Goal: Task Accomplishment & Management: Manage account settings

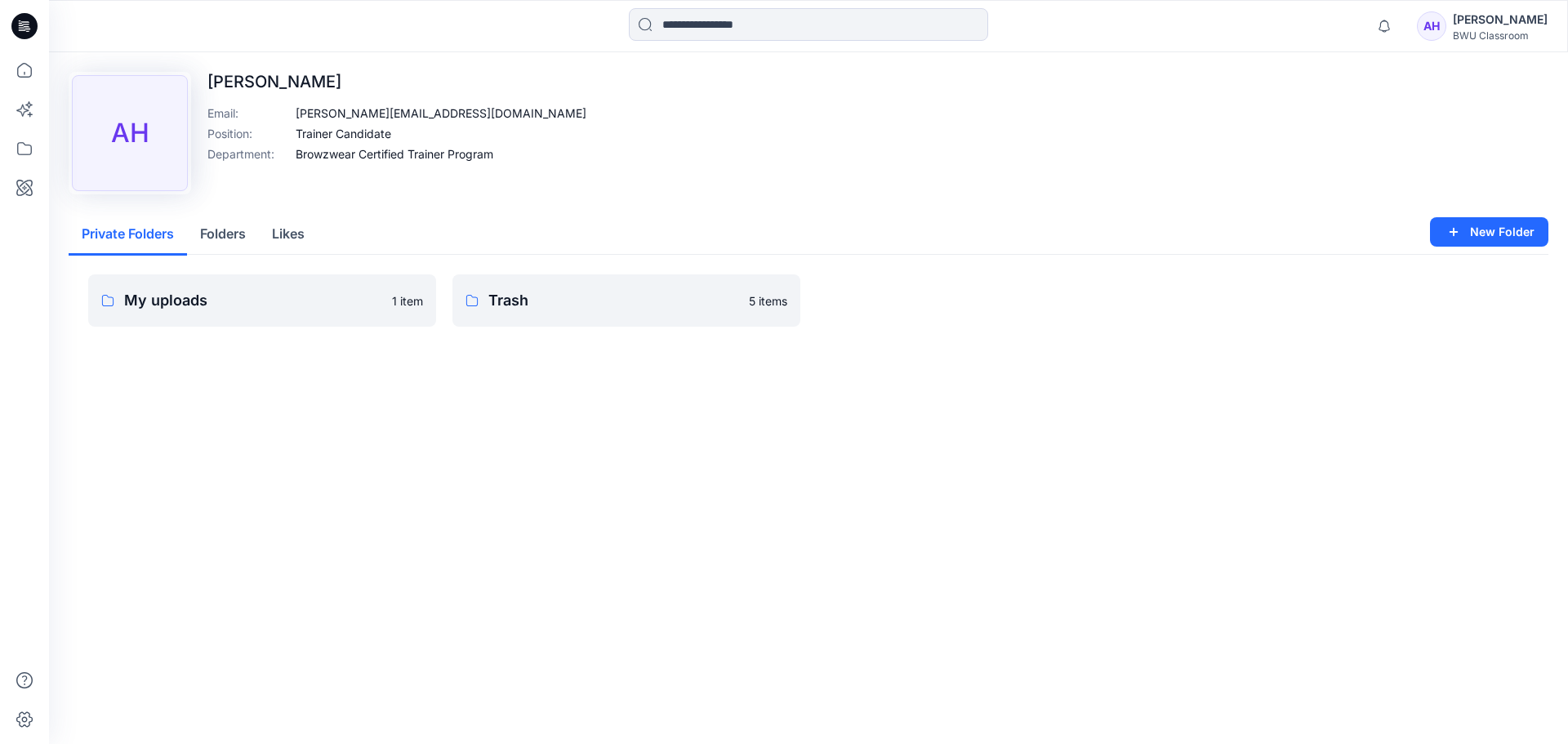
click at [1419, 21] on div "AH" at bounding box center [1431, 26] width 29 height 29
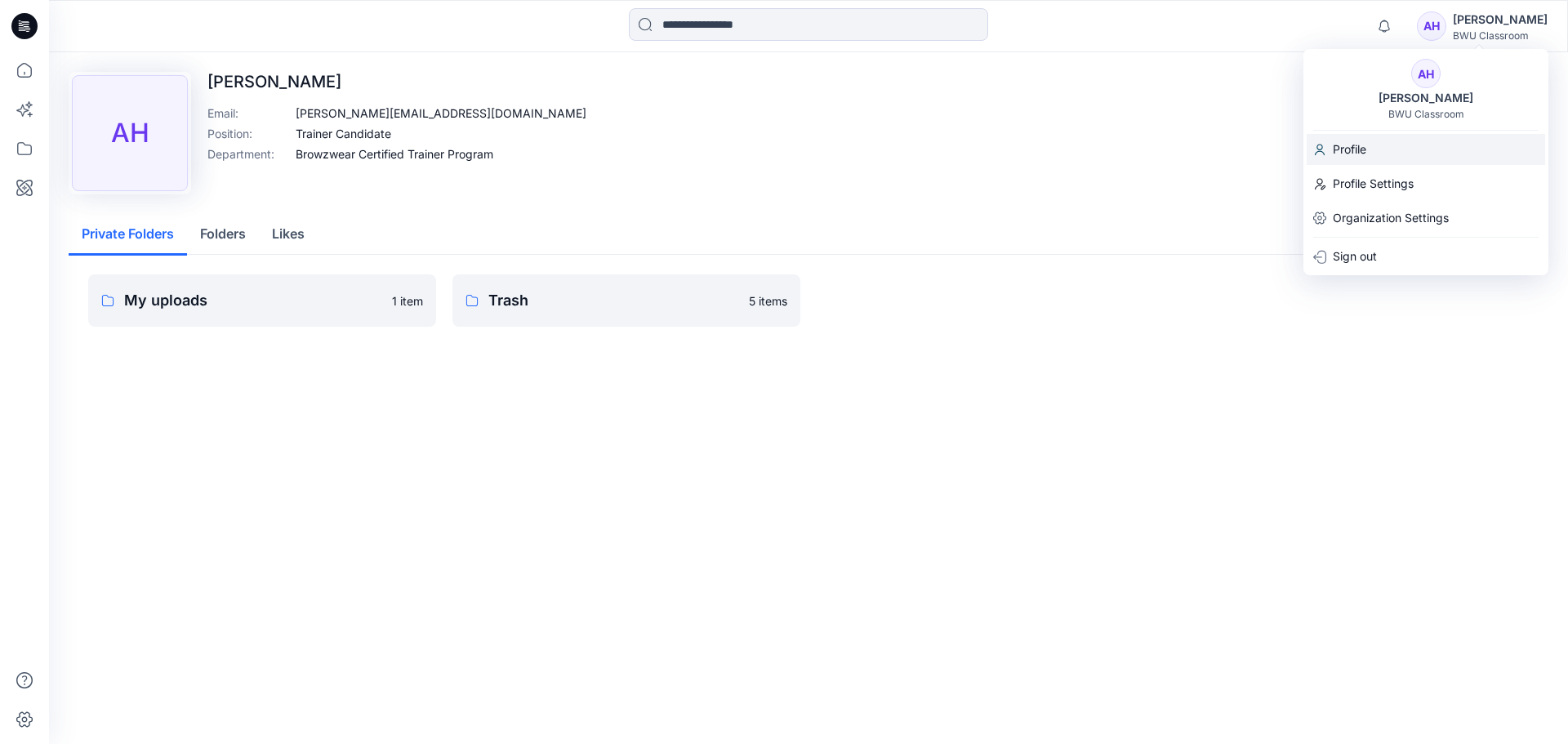
click at [1358, 154] on p "Profile" at bounding box center [1349, 150] width 33 height 31
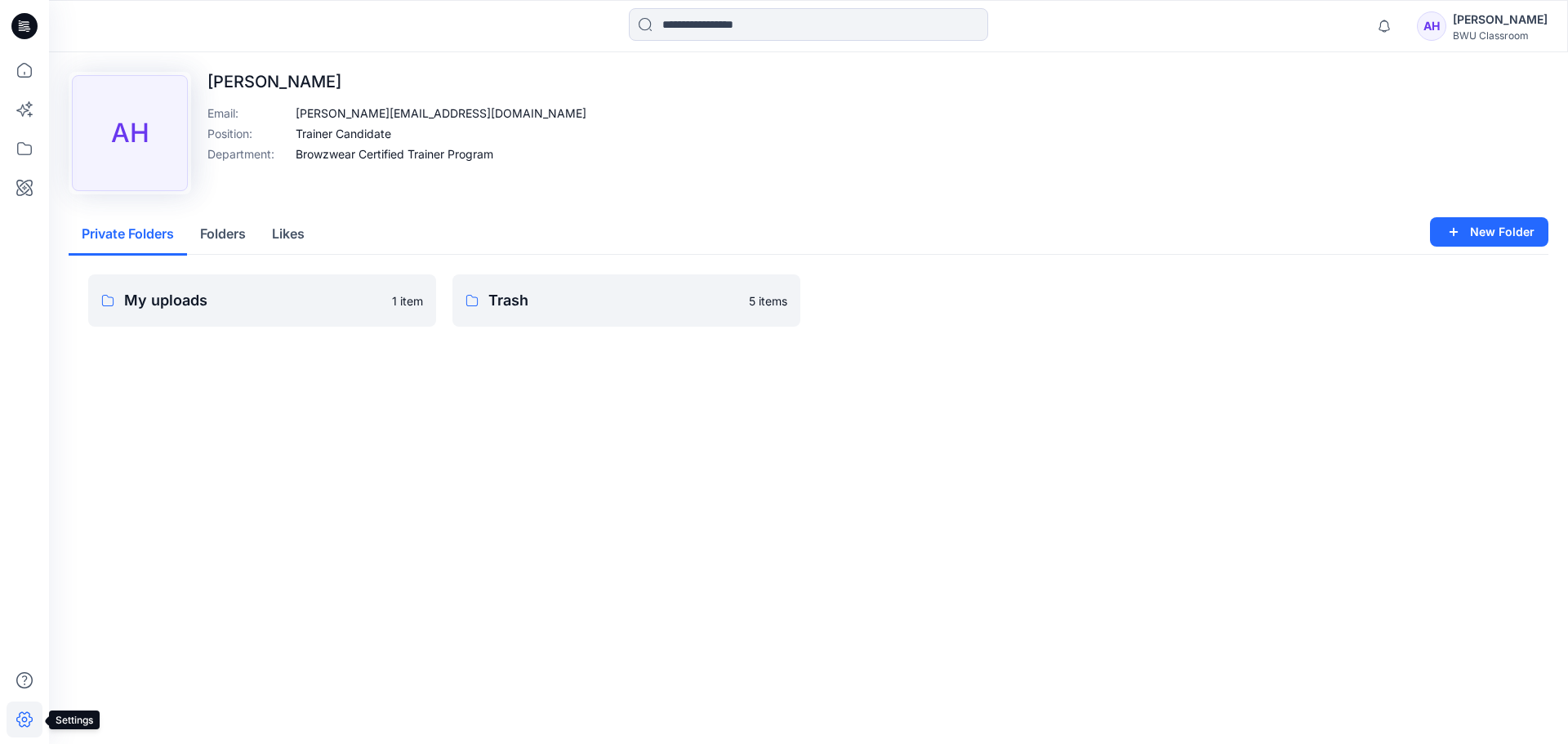
click at [26, 716] on icon at bounding box center [25, 719] width 36 height 36
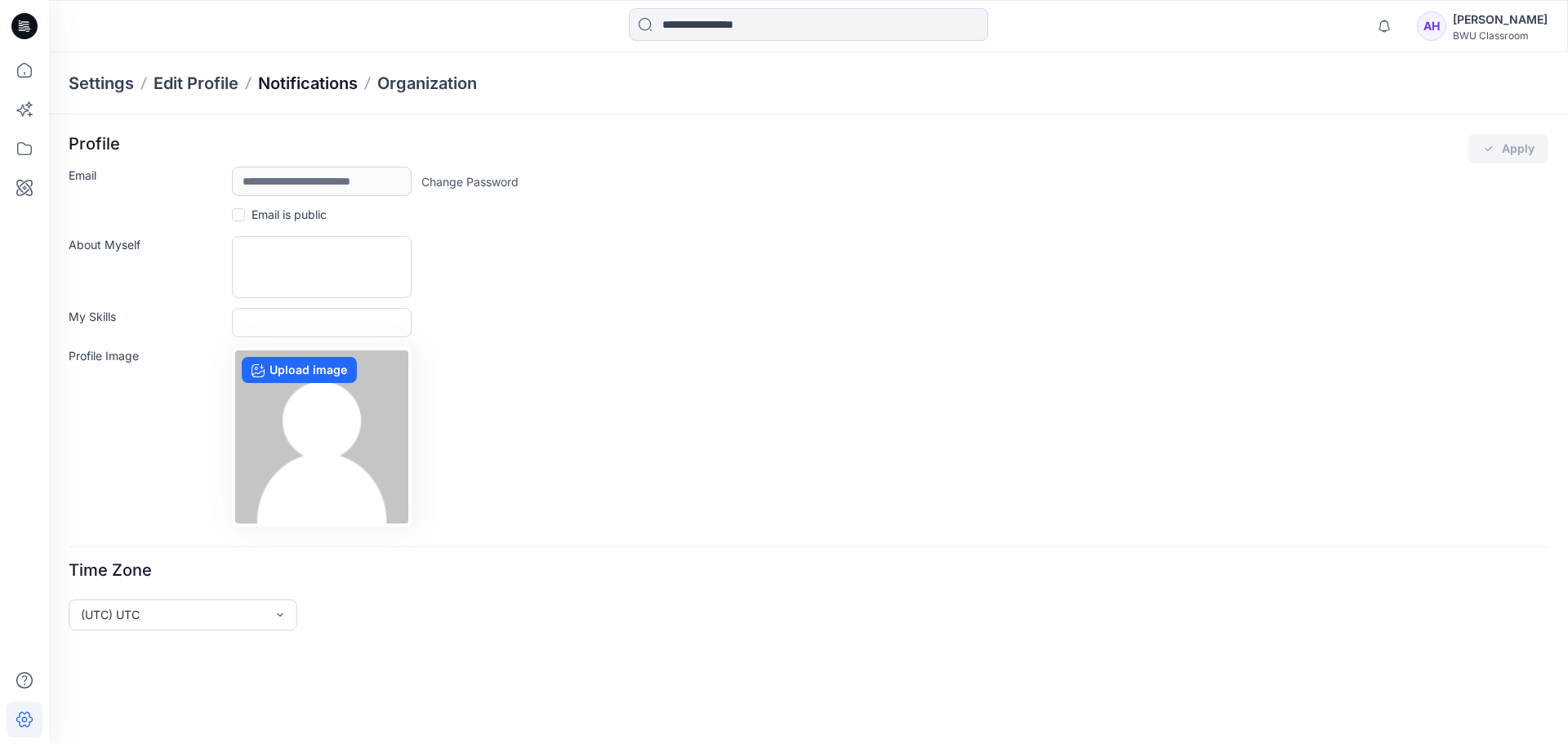
click at [295, 82] on p "Notifications" at bounding box center [308, 83] width 99 height 23
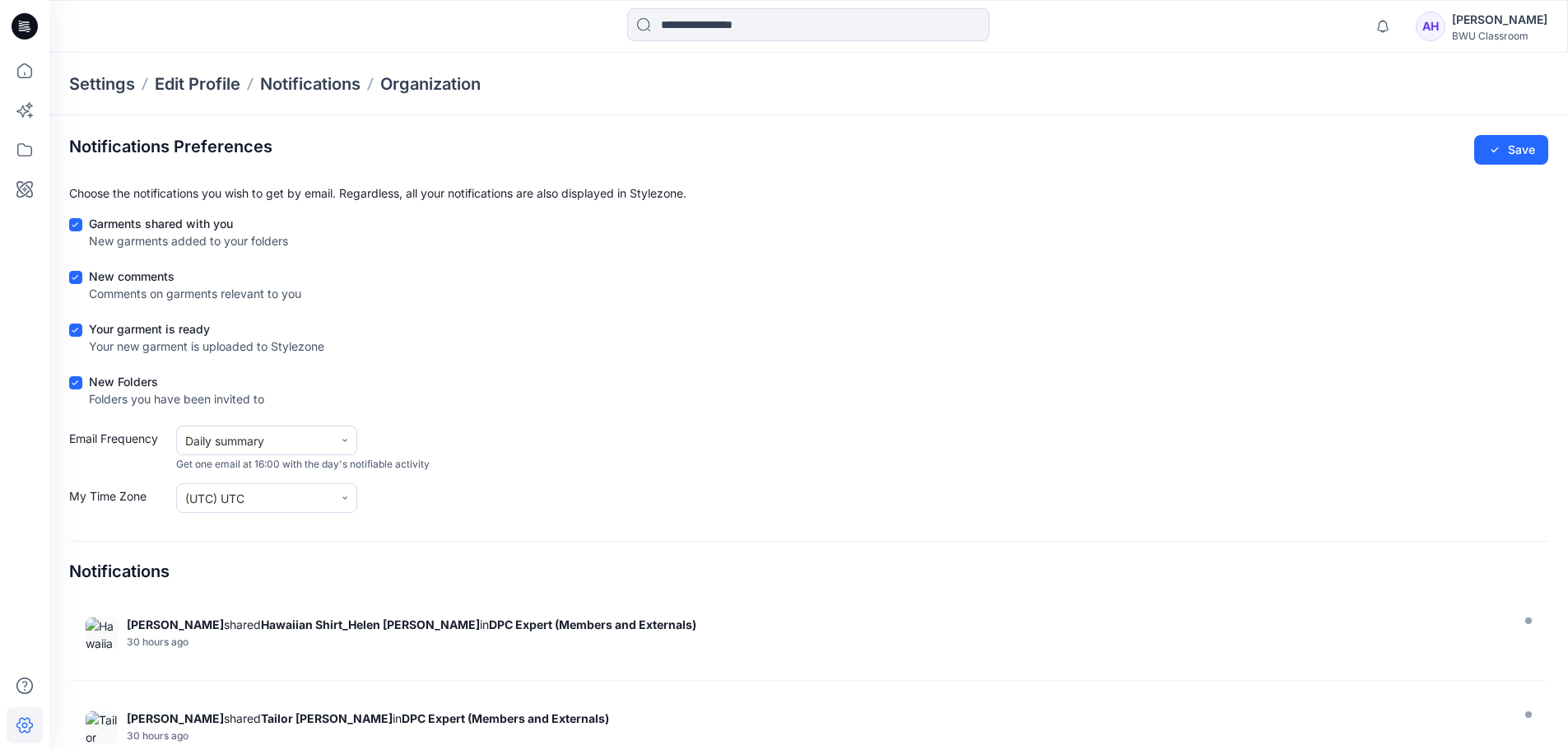
click at [1470, 21] on div "[PERSON_NAME]" at bounding box center [1500, 19] width 96 height 20
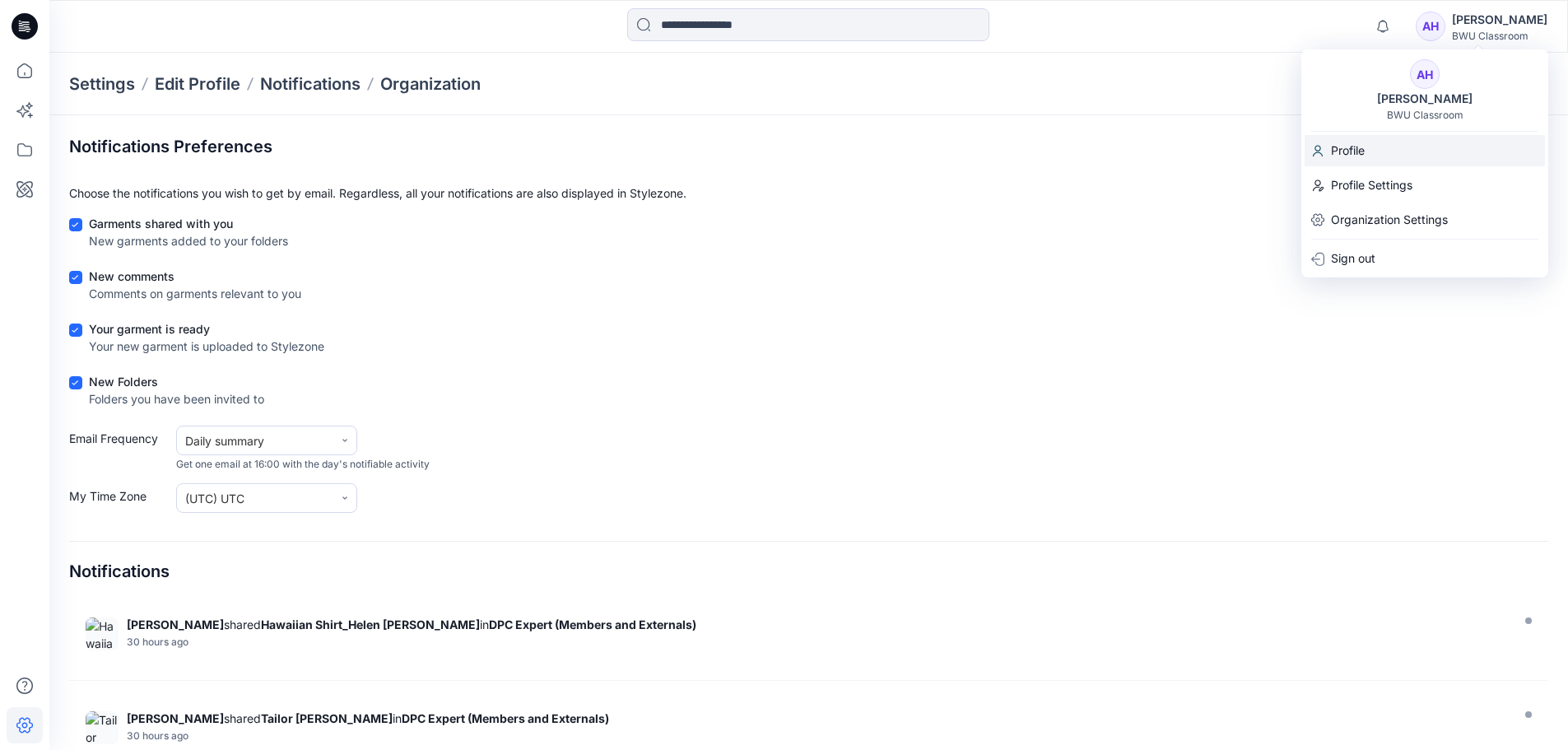
click at [1356, 156] on p "Profile" at bounding box center [1348, 151] width 34 height 31
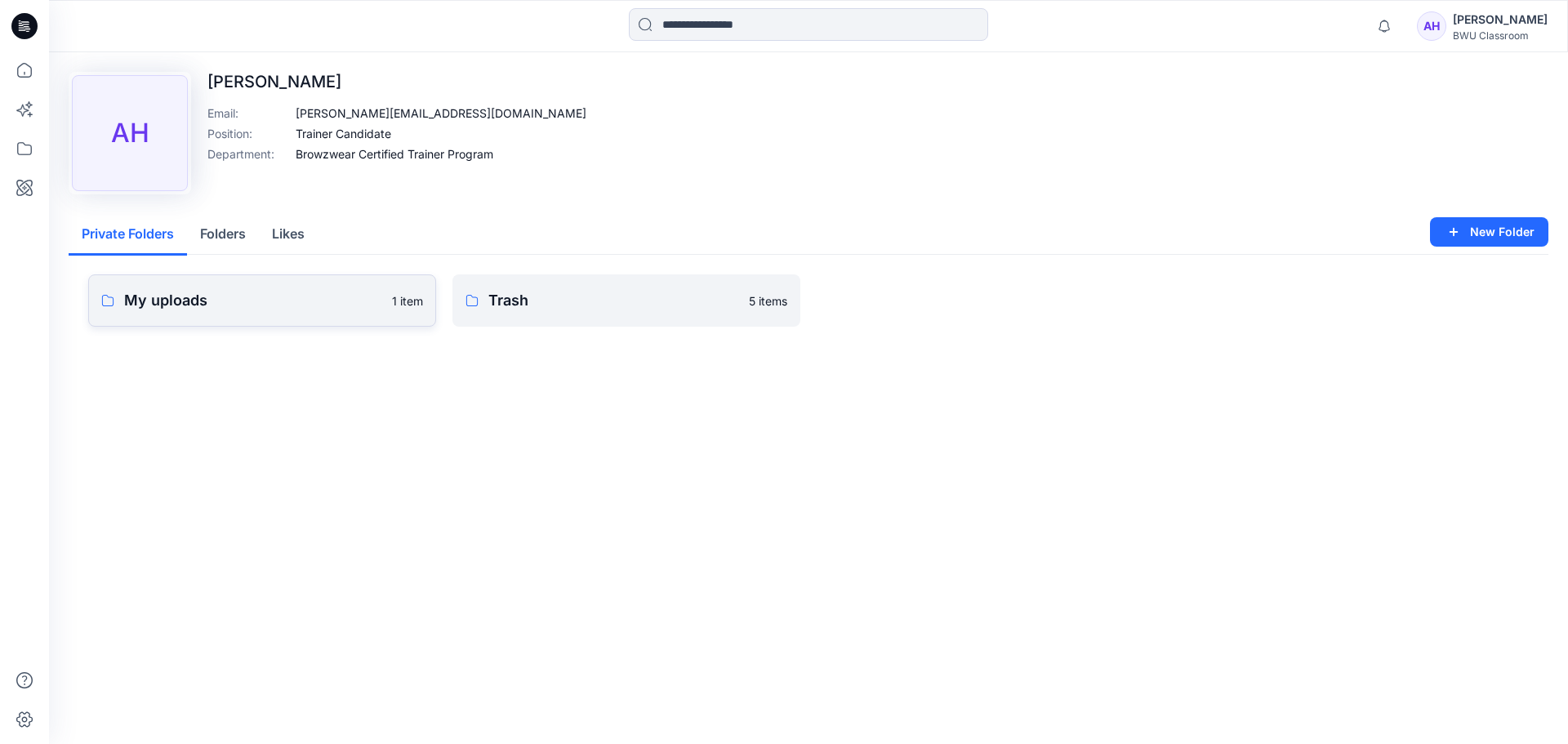
click at [236, 299] on p "My uploads" at bounding box center [253, 300] width 258 height 23
click at [569, 301] on p "Trash" at bounding box center [613, 300] width 251 height 23
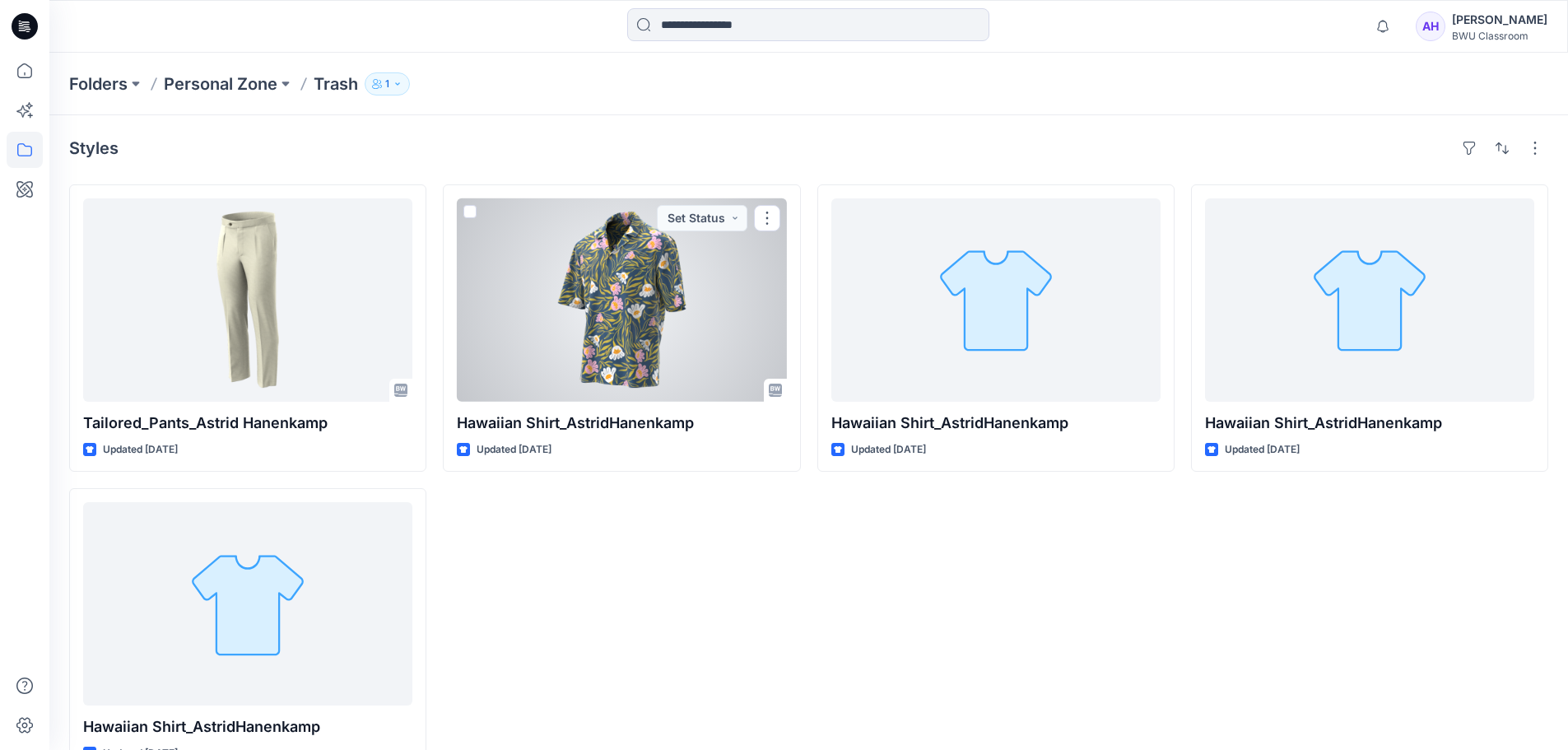
click at [574, 303] on div at bounding box center [622, 300] width 329 height 203
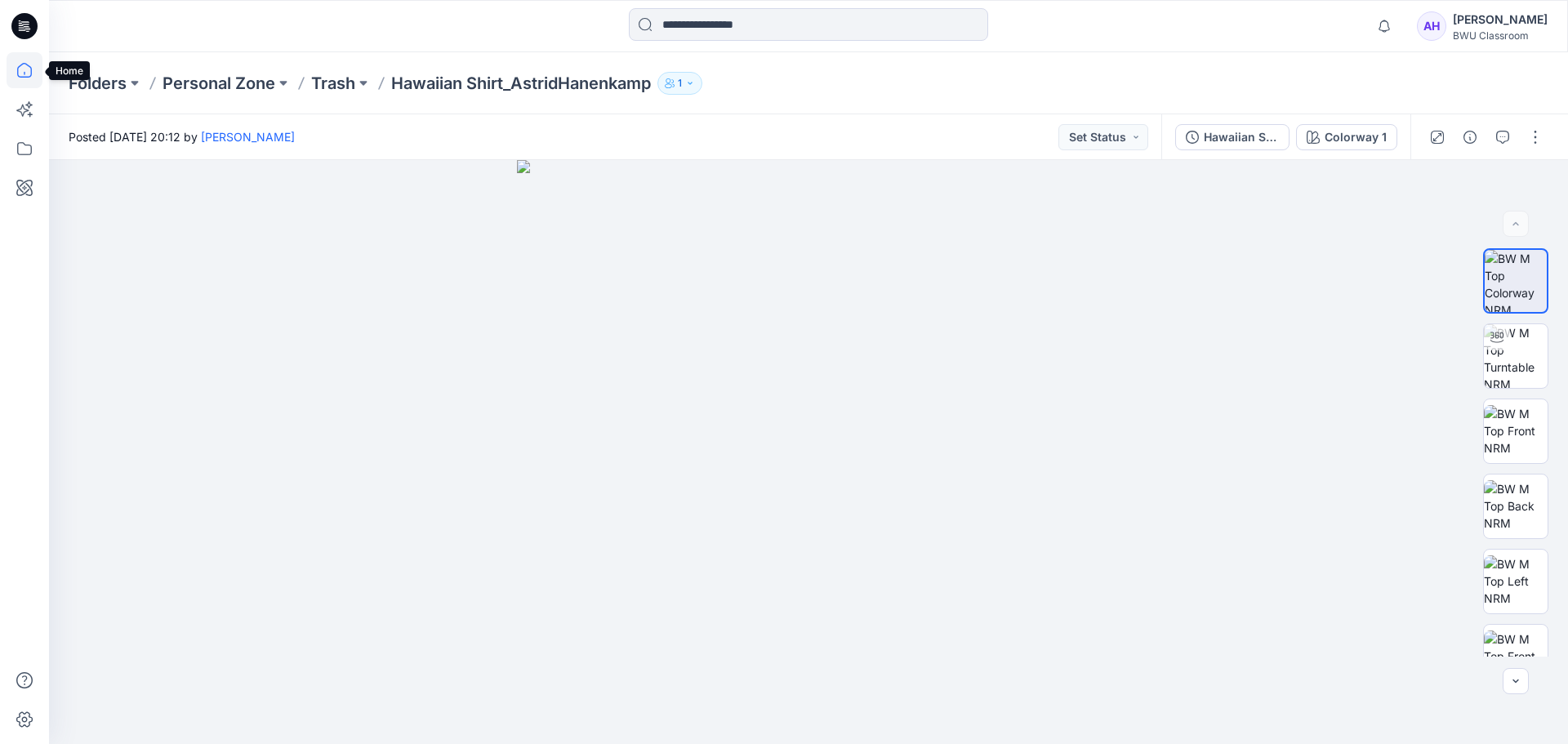
click at [16, 63] on icon at bounding box center [25, 70] width 36 height 36
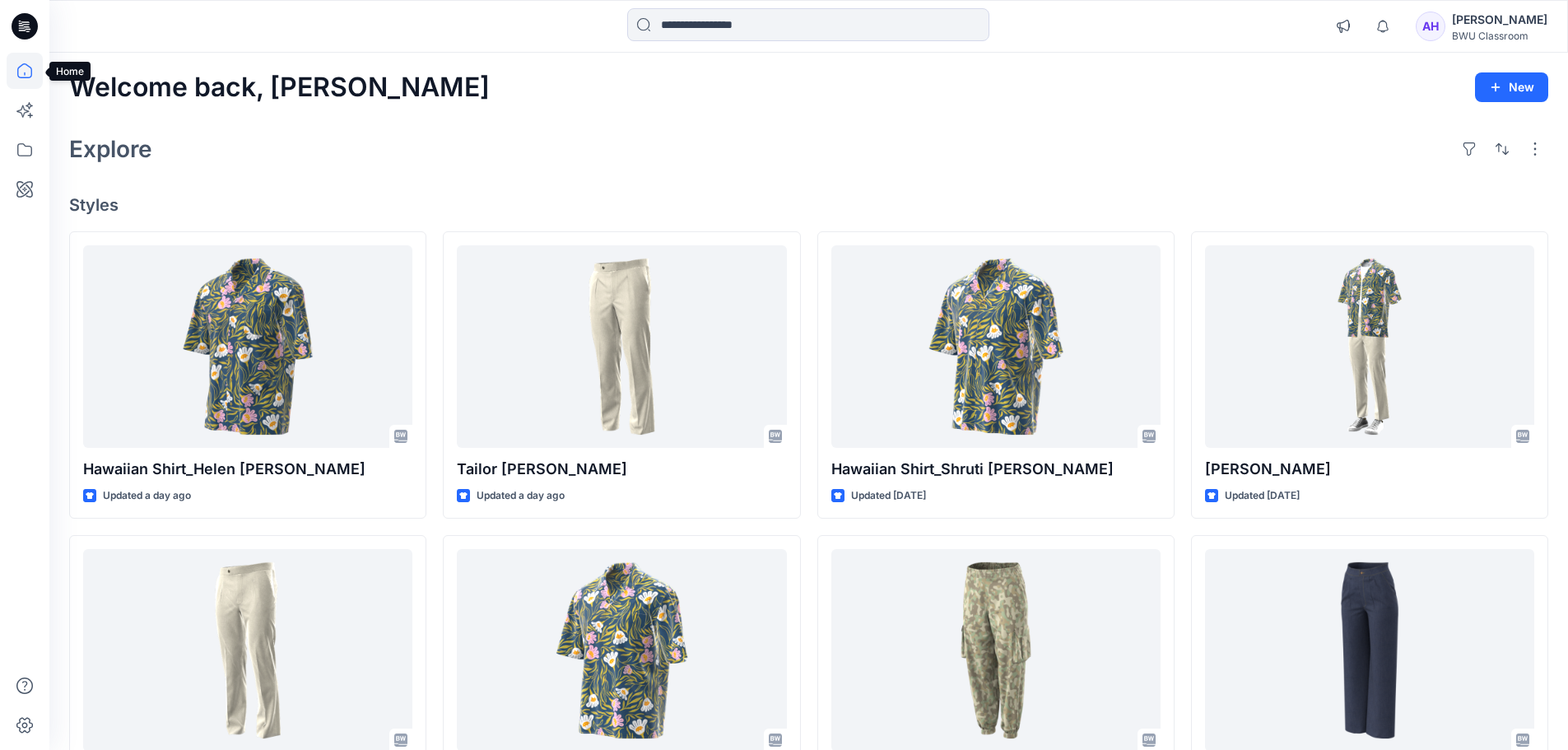
click at [18, 74] on icon at bounding box center [24, 71] width 15 height 15
click at [27, 70] on icon at bounding box center [25, 71] width 36 height 36
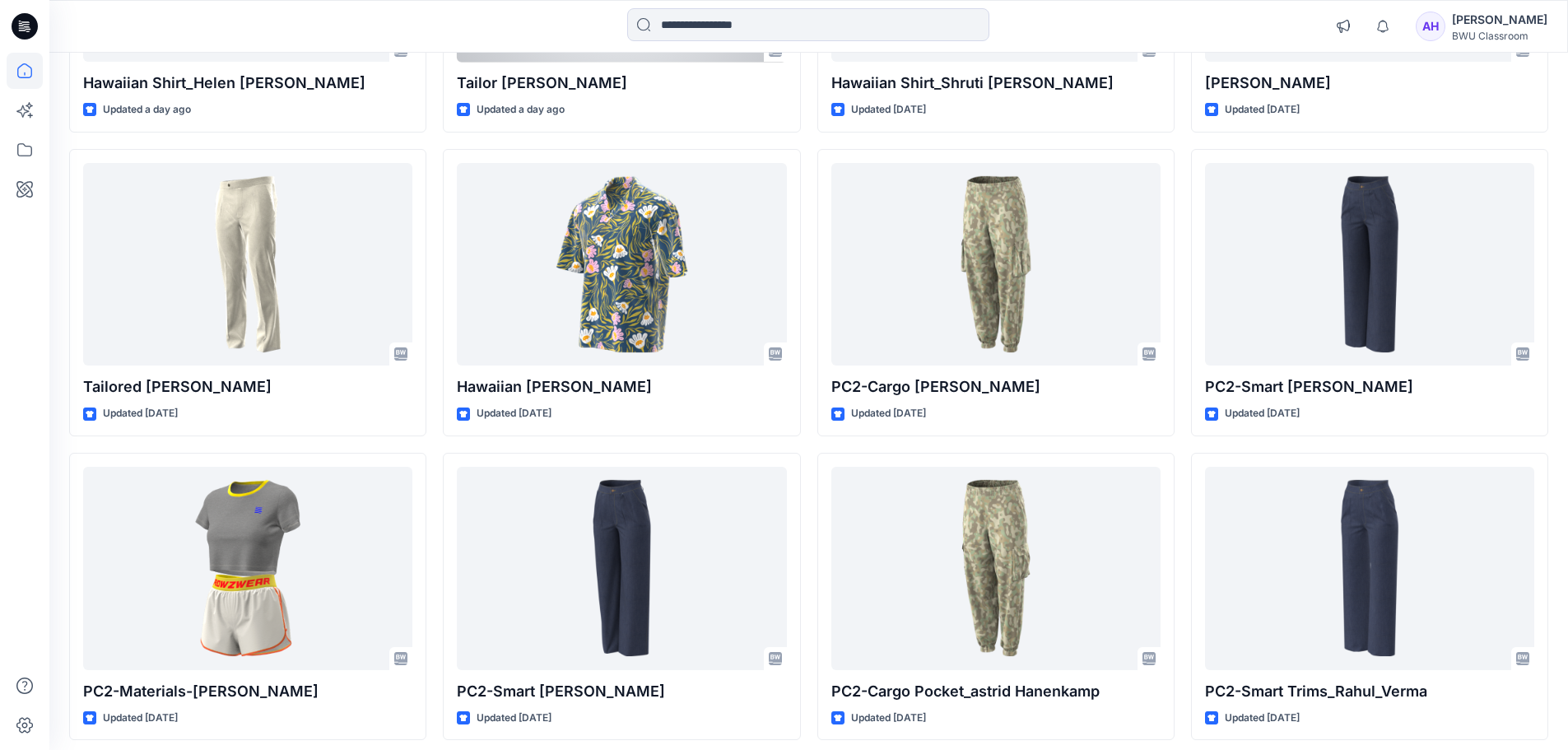
scroll to position [455, 0]
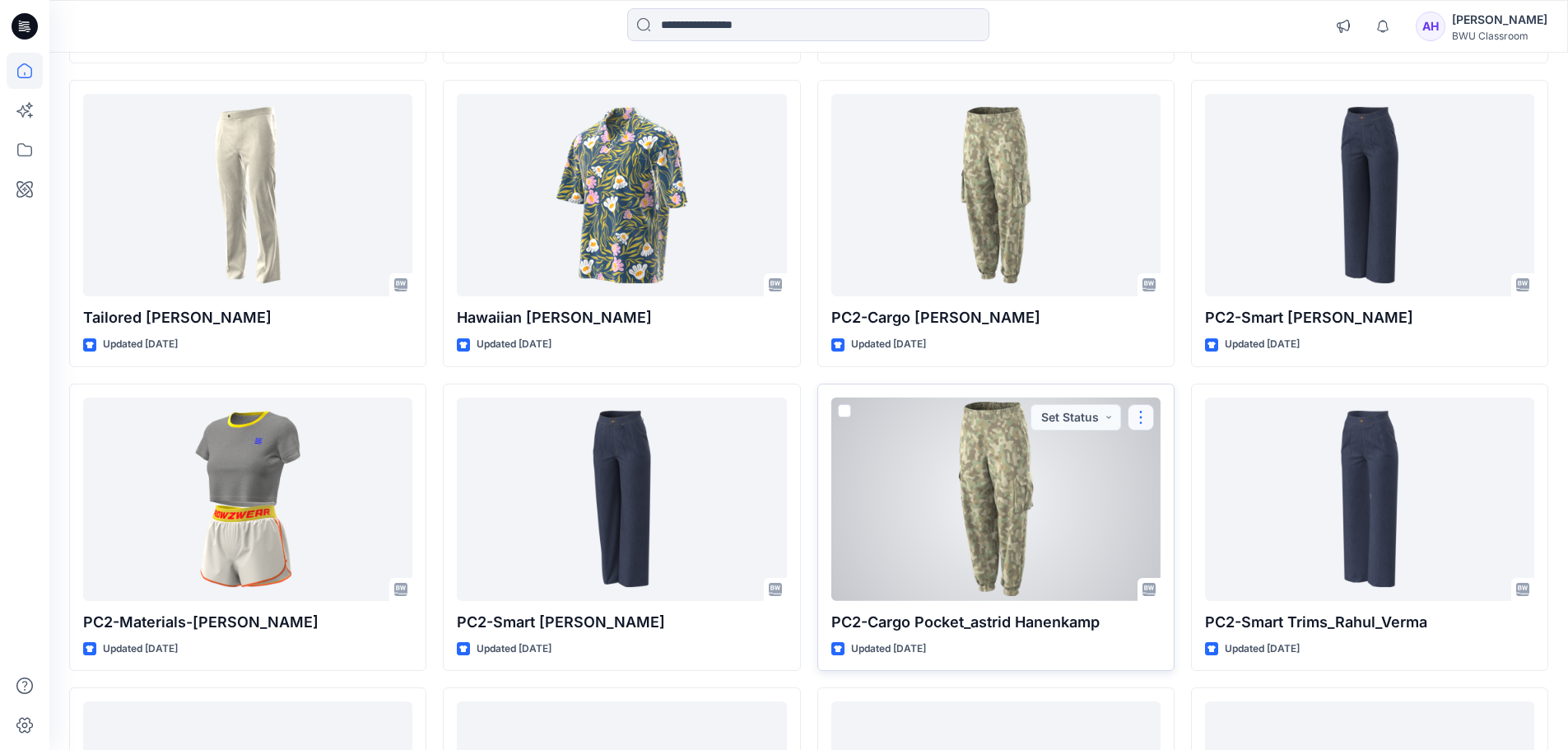
click at [1139, 417] on button "button" at bounding box center [1141, 417] width 27 height 27
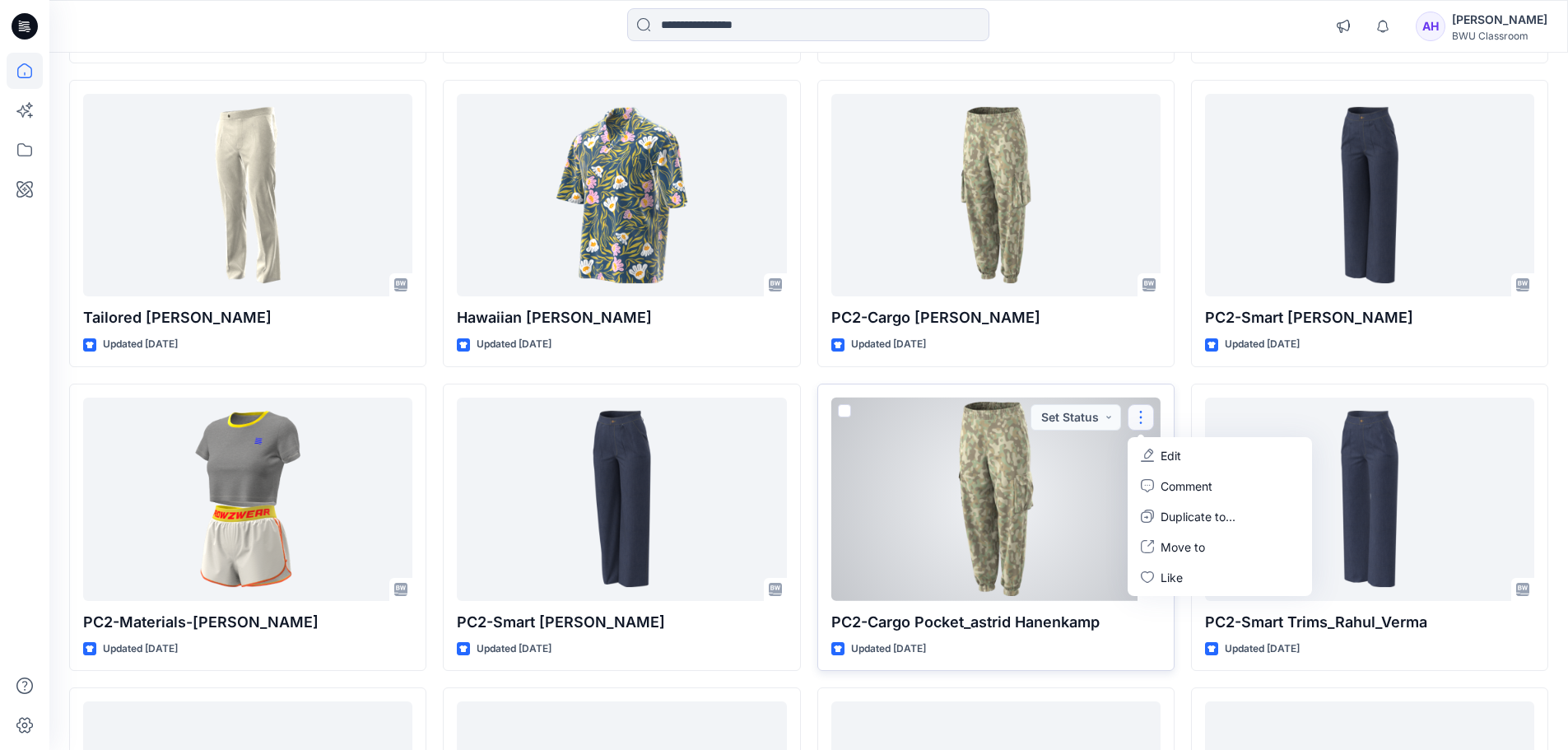
click at [1004, 480] on div at bounding box center [996, 499] width 329 height 203
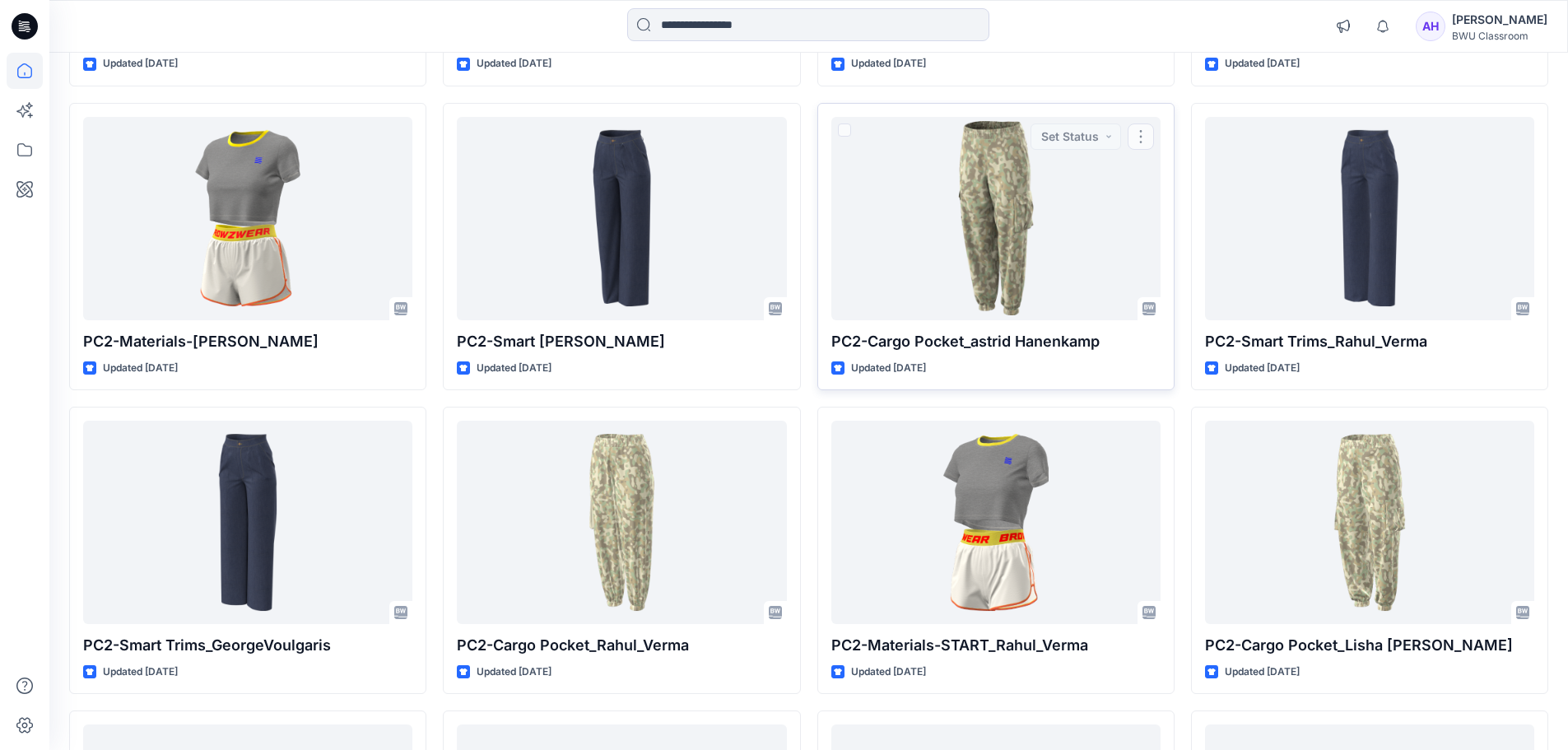
scroll to position [736, 0]
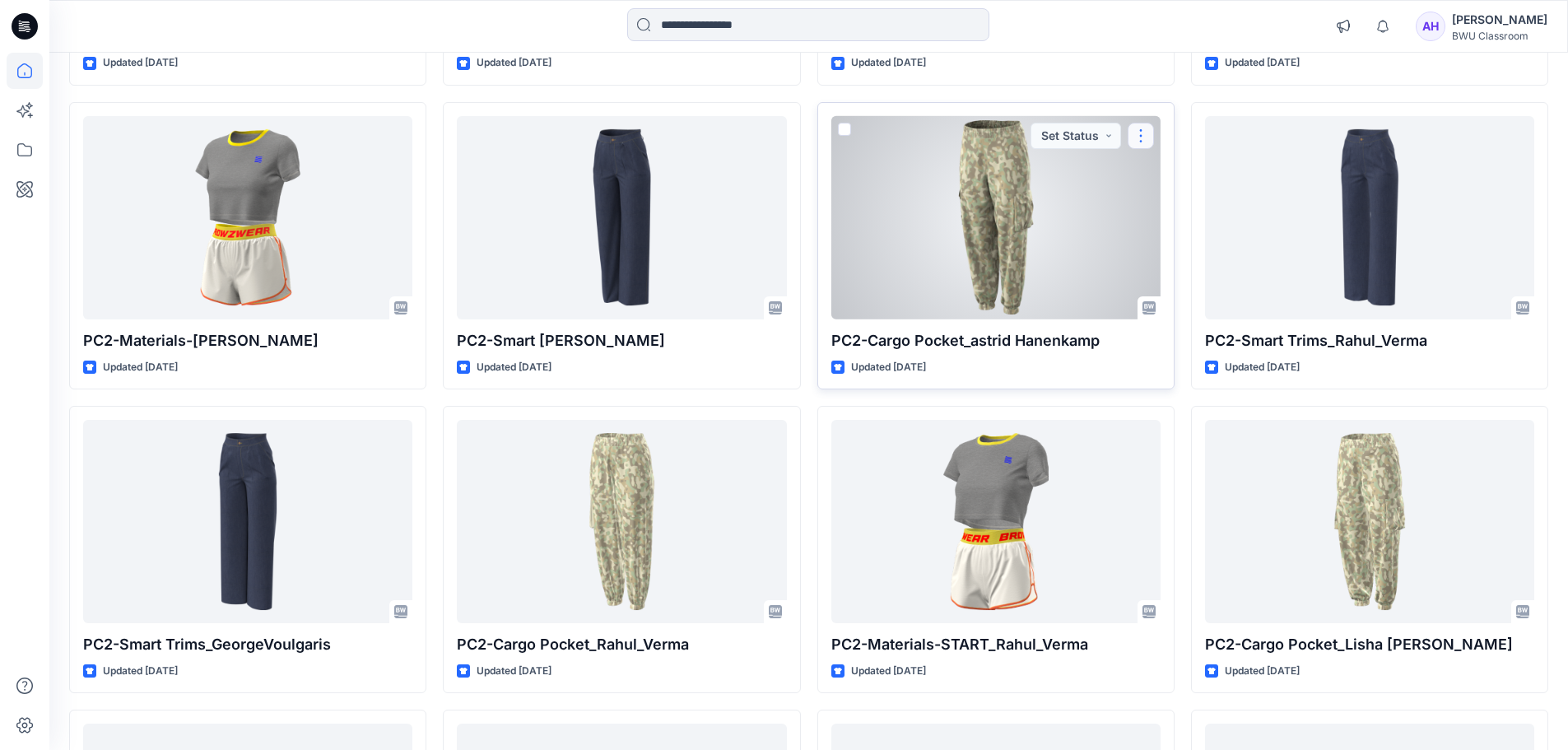
click at [1148, 132] on button "button" at bounding box center [1141, 135] width 27 height 27
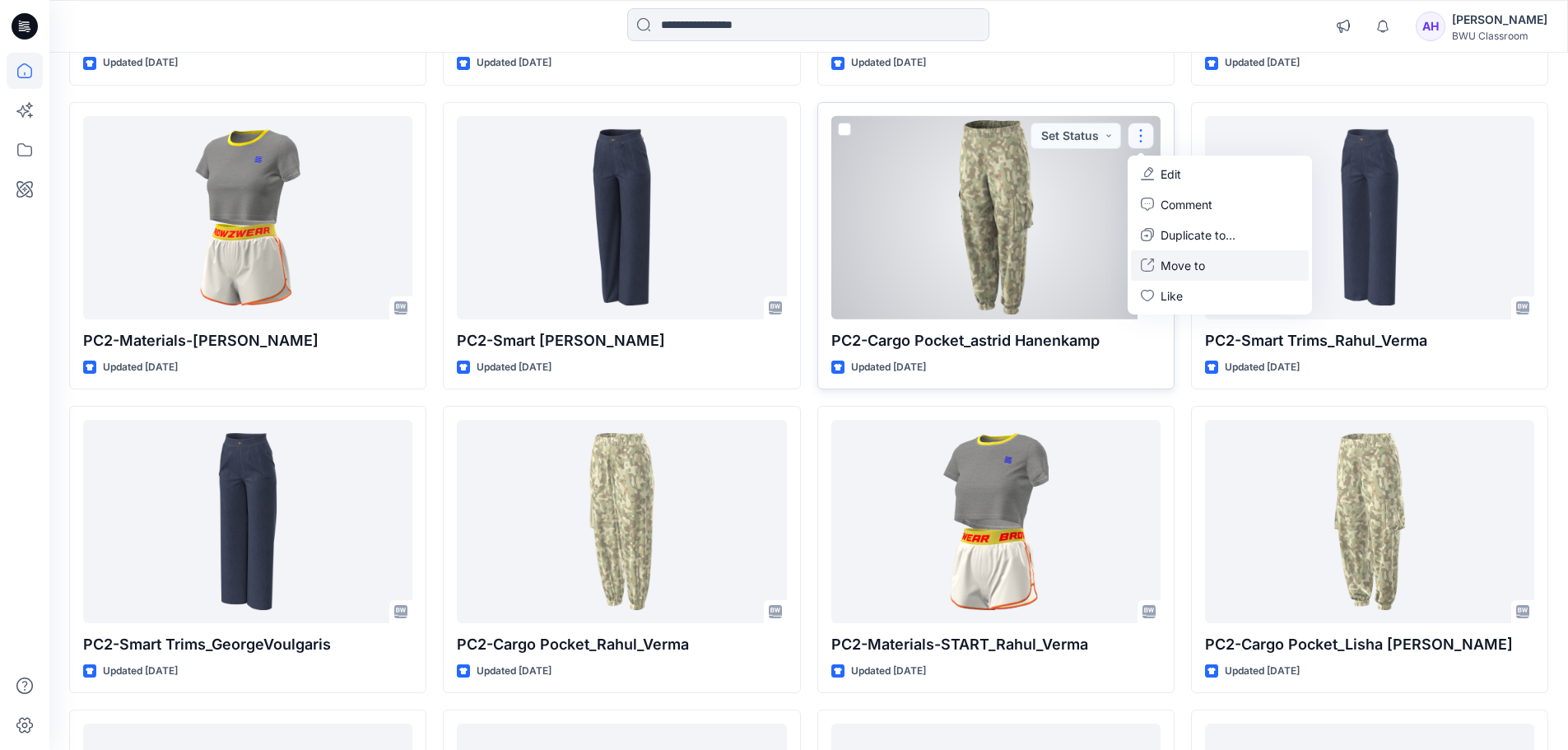
click at [1180, 266] on p "Move to" at bounding box center [1183, 266] width 45 height 17
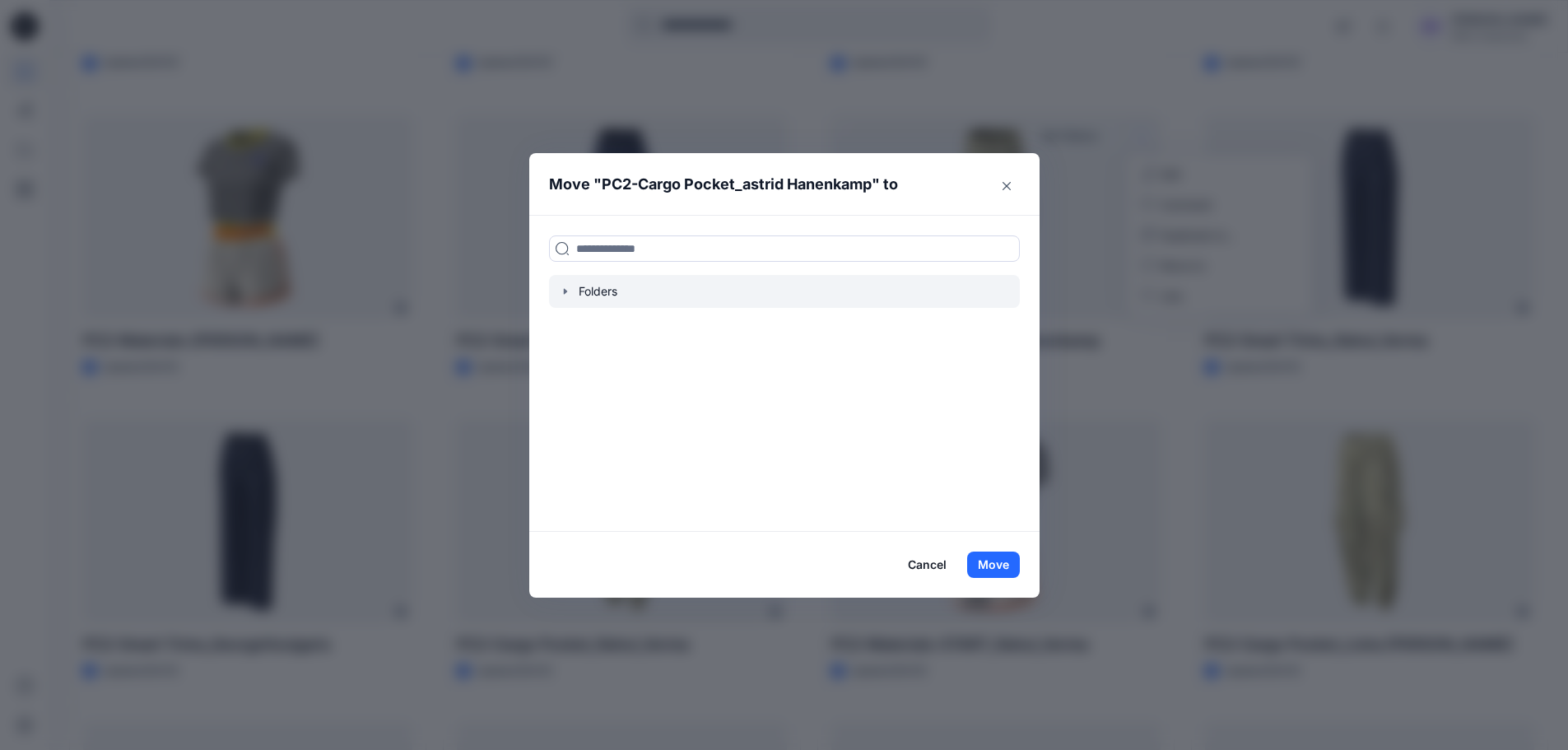
click at [602, 297] on div at bounding box center [785, 291] width 471 height 33
click at [584, 289] on div at bounding box center [785, 291] width 471 height 33
click at [572, 287] on icon "button" at bounding box center [565, 291] width 13 height 13
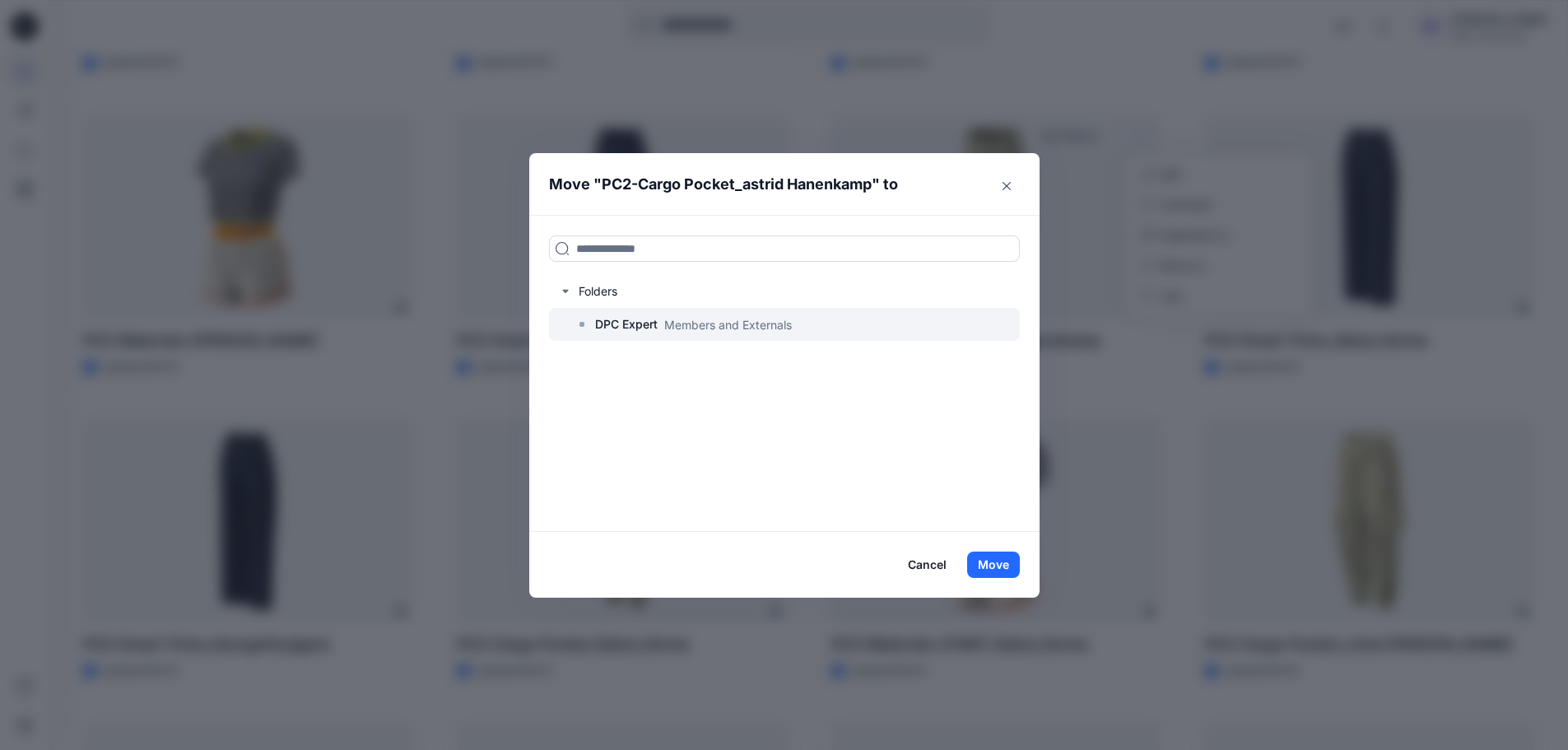
click at [624, 317] on p "DPC Expert" at bounding box center [626, 324] width 63 height 20
click at [989, 555] on button "Move" at bounding box center [994, 565] width 53 height 27
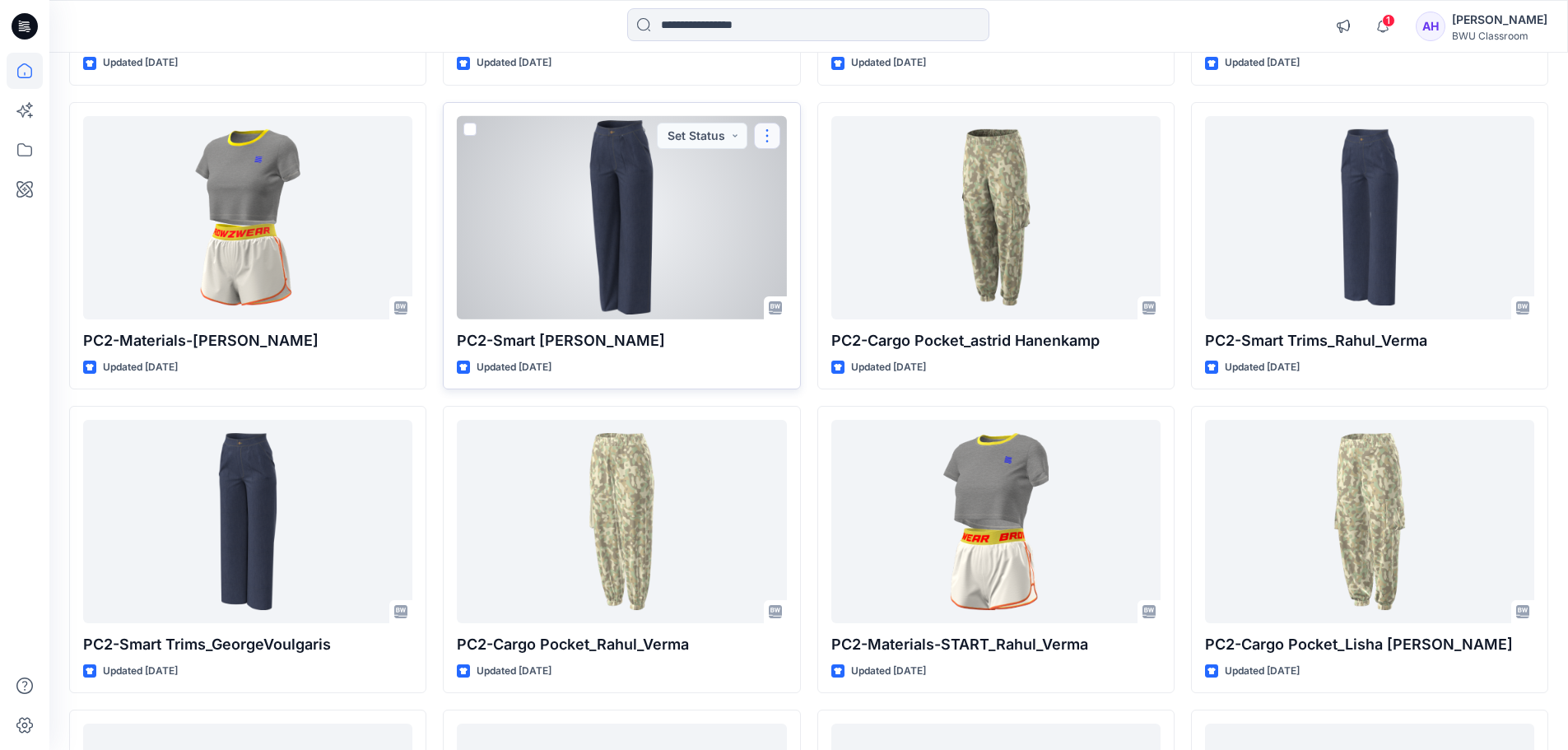
click at [768, 124] on button "button" at bounding box center [767, 135] width 27 height 27
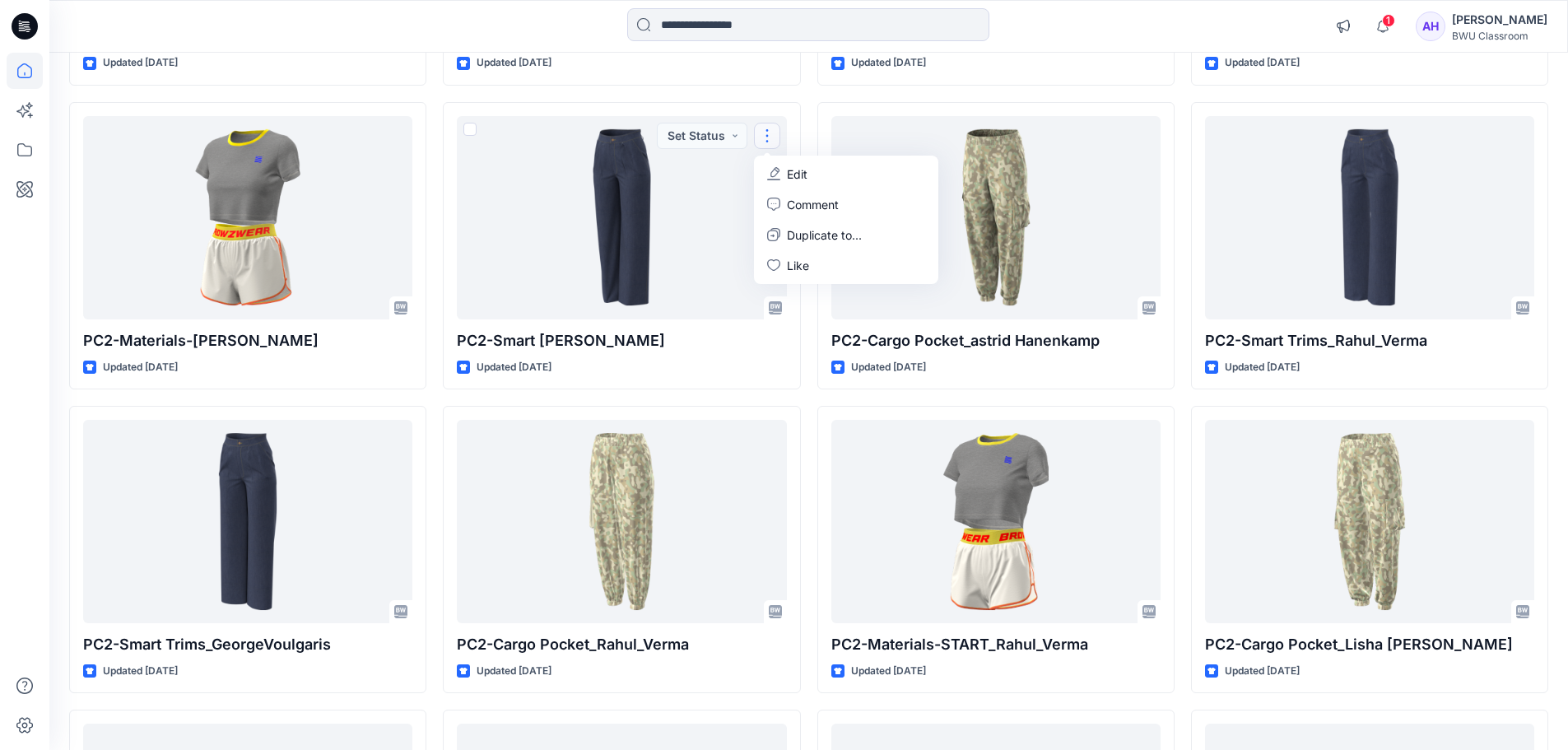
click at [810, 87] on div "Hawaiian [PERSON_NAME] Updated a day ago Tailored [PERSON_NAME] Updated [DATE] …" at bounding box center [808, 397] width 1479 height 1806
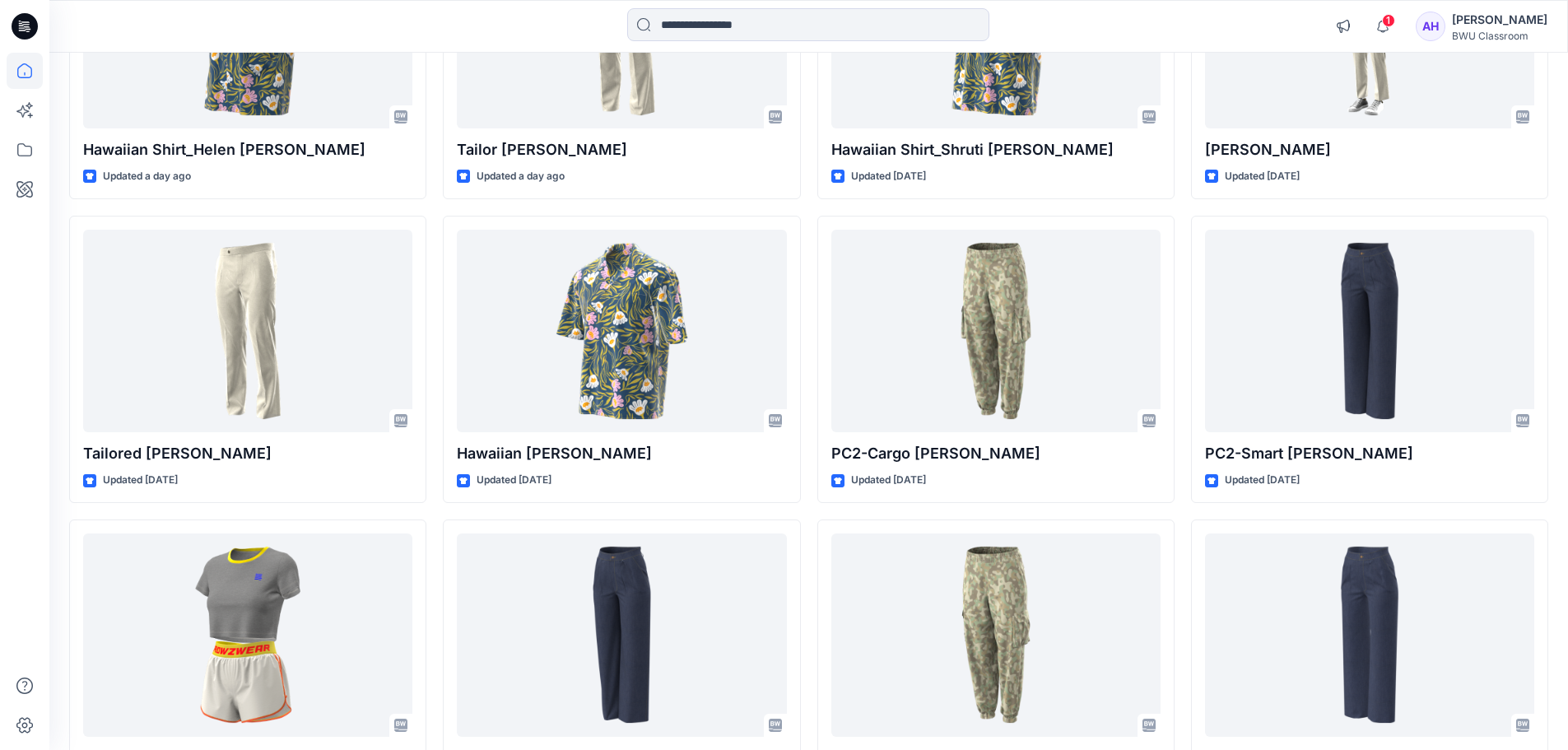
scroll to position [0, 0]
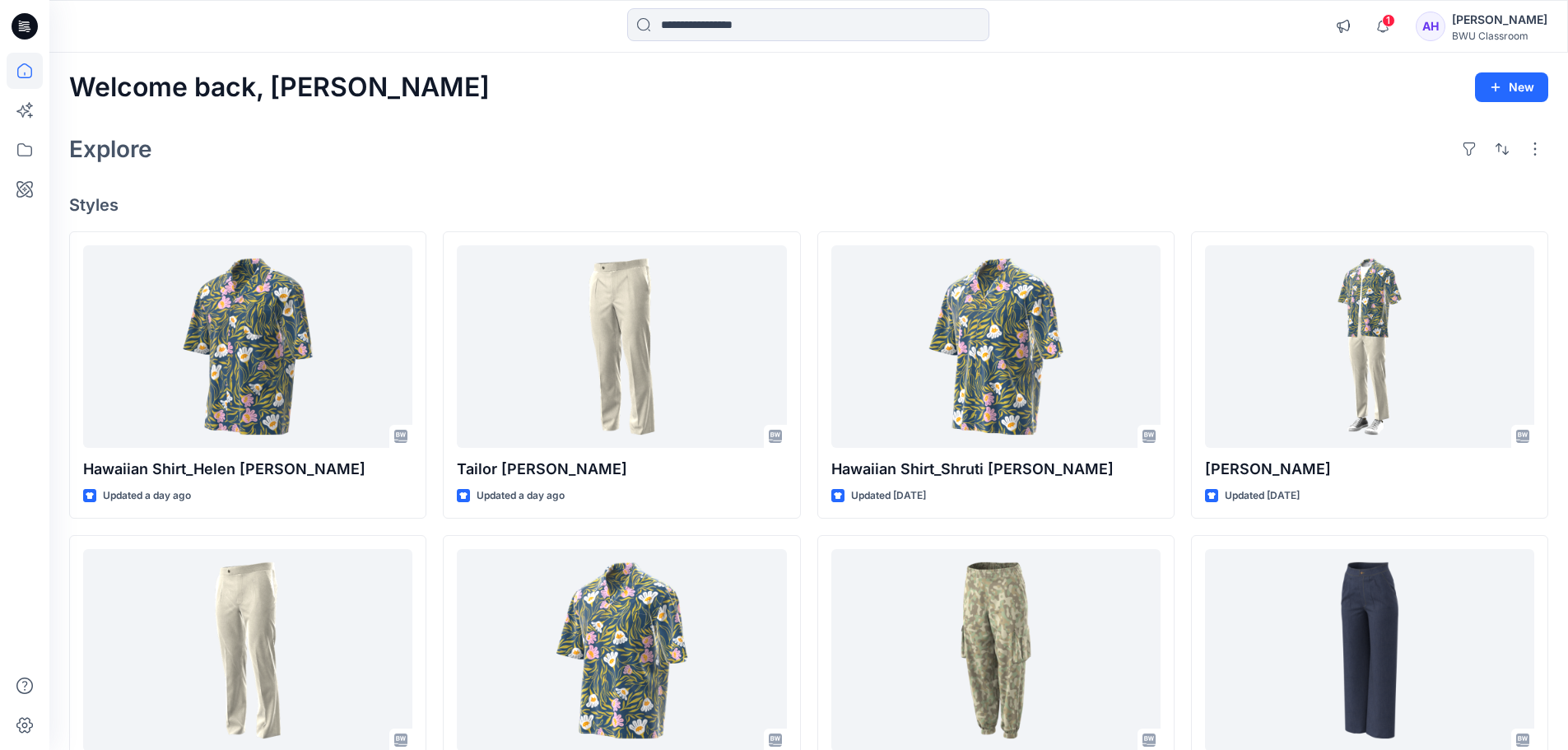
click at [1482, 28] on div "[PERSON_NAME]" at bounding box center [1500, 19] width 96 height 20
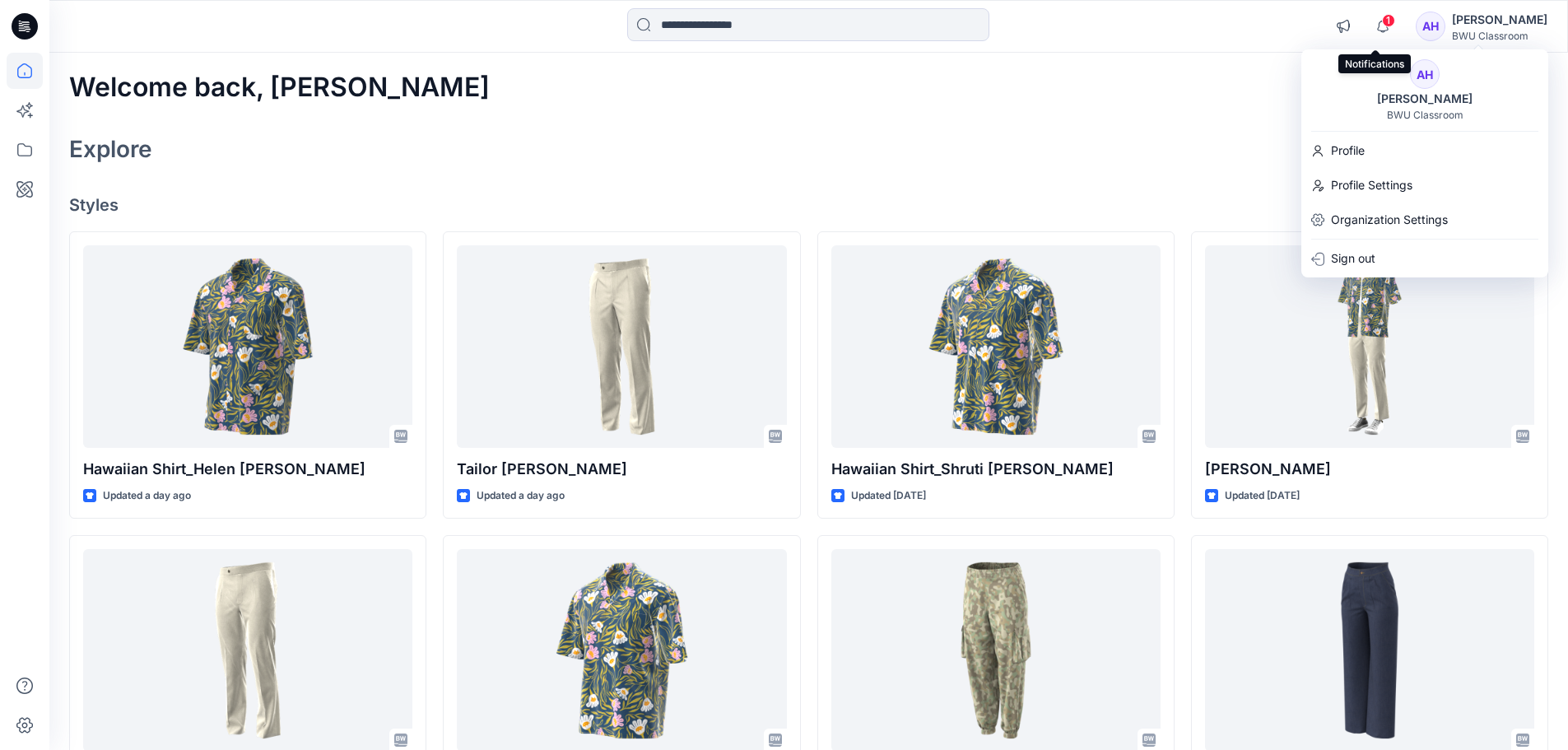
click at [1384, 23] on span "1" at bounding box center [1389, 20] width 13 height 13
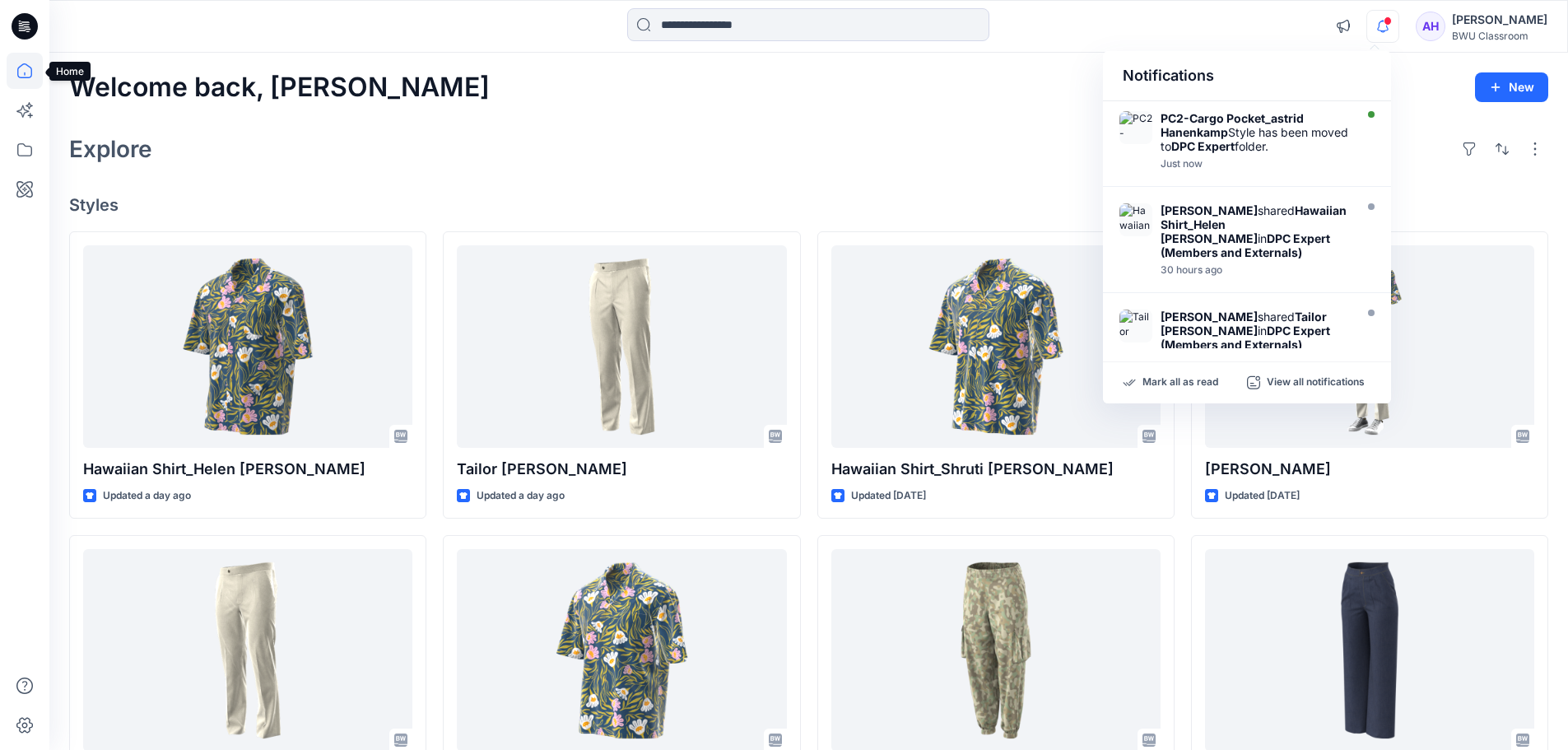
click at [27, 73] on icon at bounding box center [25, 71] width 36 height 36
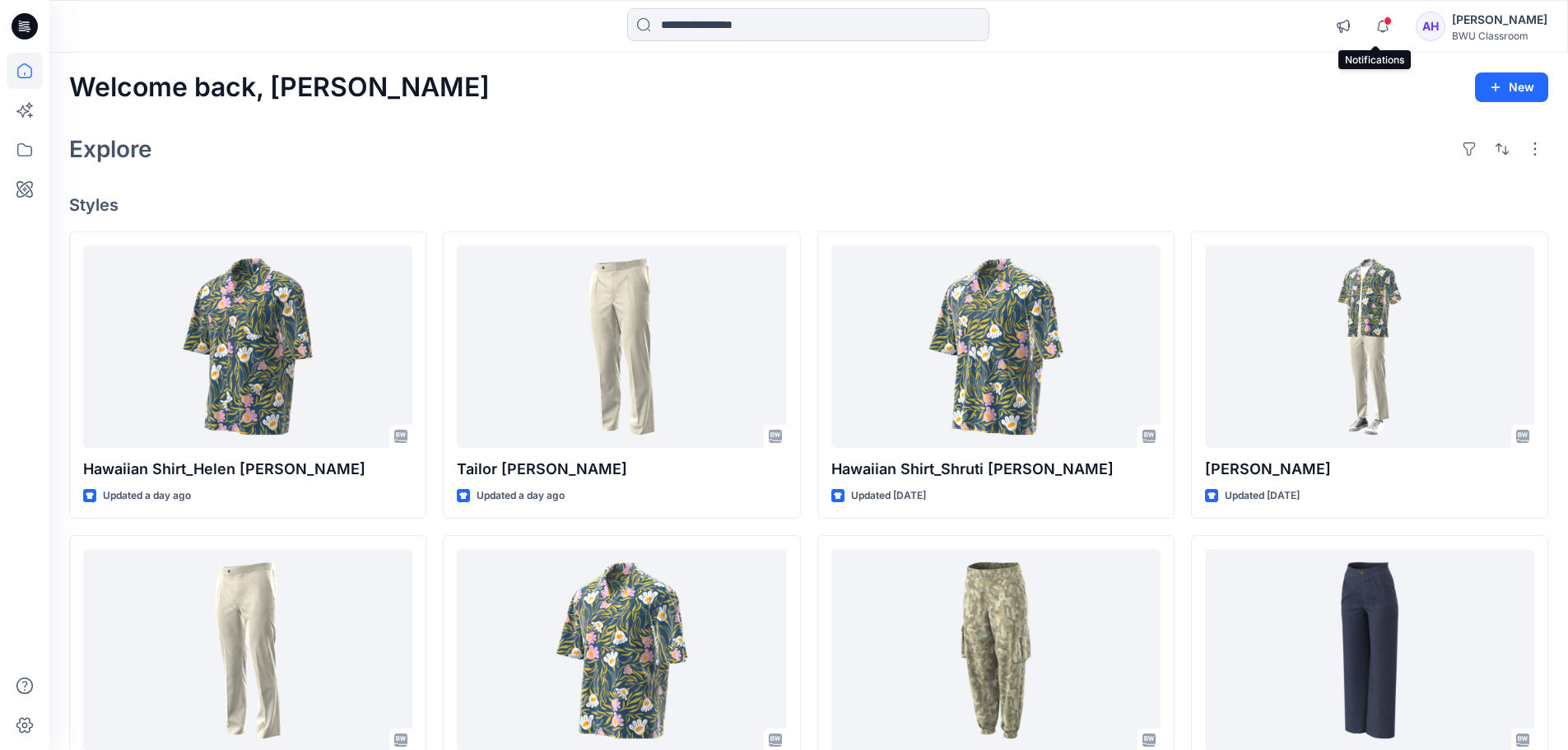
click at [1384, 24] on span at bounding box center [1389, 21] width 9 height 9
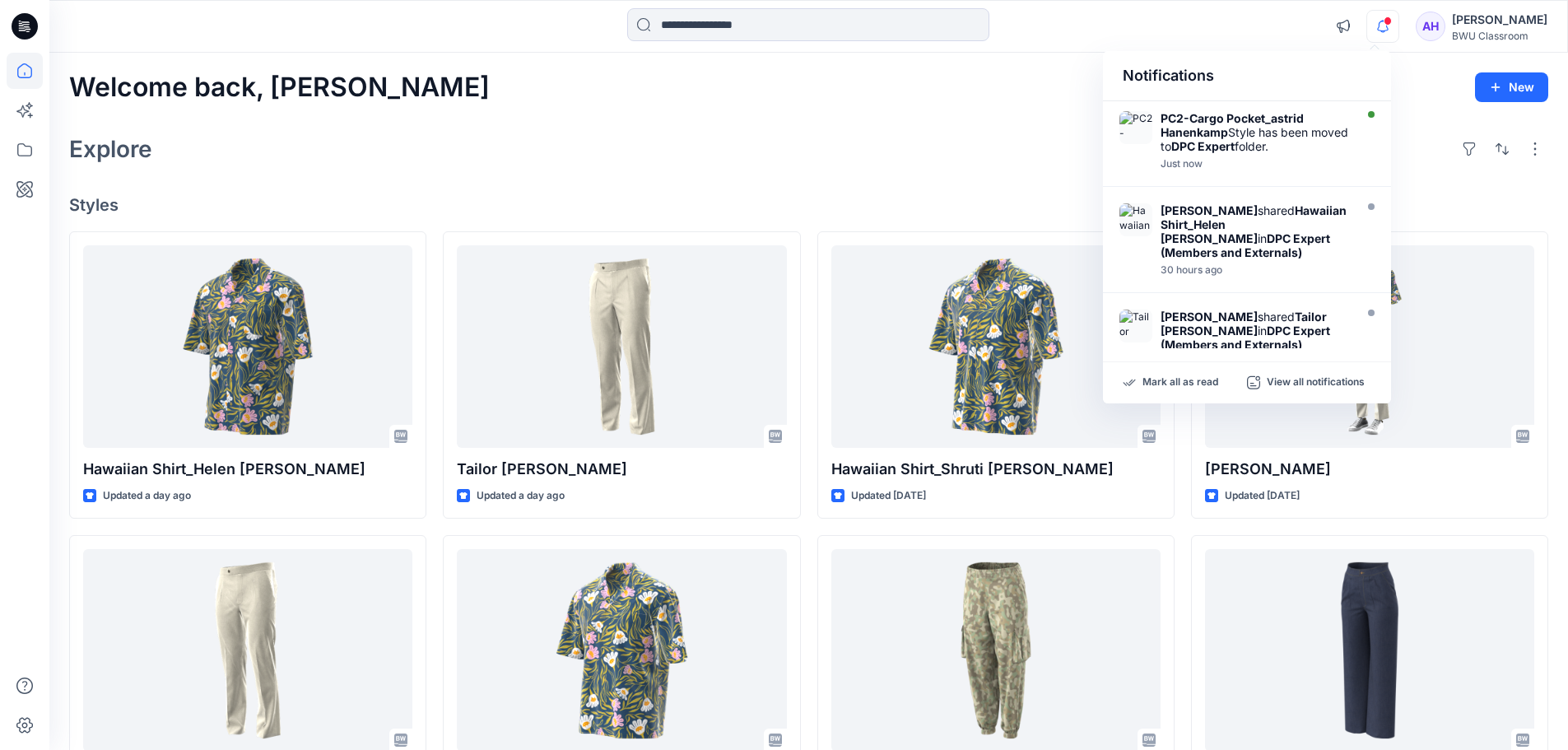
click at [1020, 135] on div "Explore" at bounding box center [808, 149] width 1479 height 40
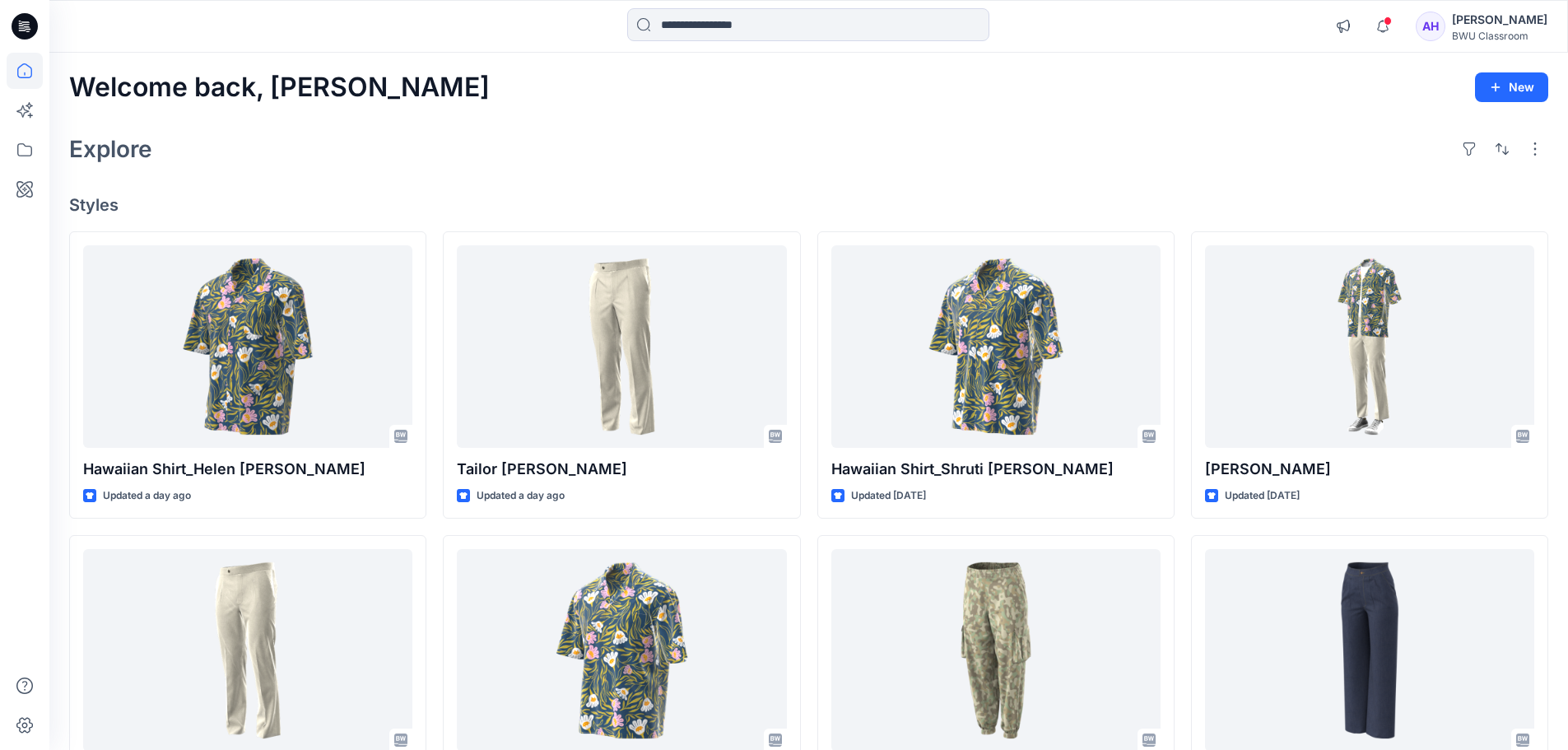
click at [1482, 29] on div "BWU Classroom" at bounding box center [1500, 35] width 96 height 12
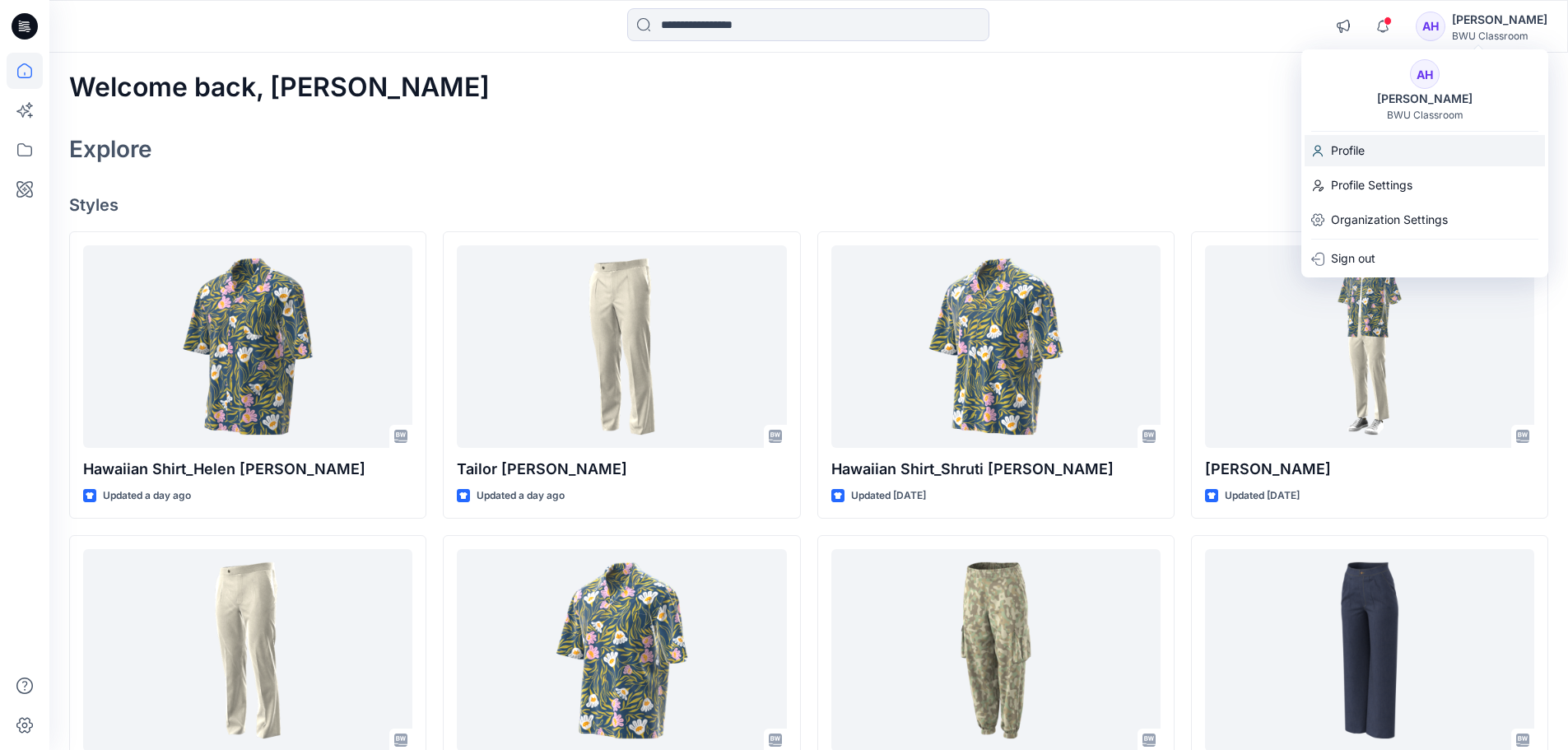
click at [1346, 147] on p "Profile" at bounding box center [1348, 151] width 34 height 31
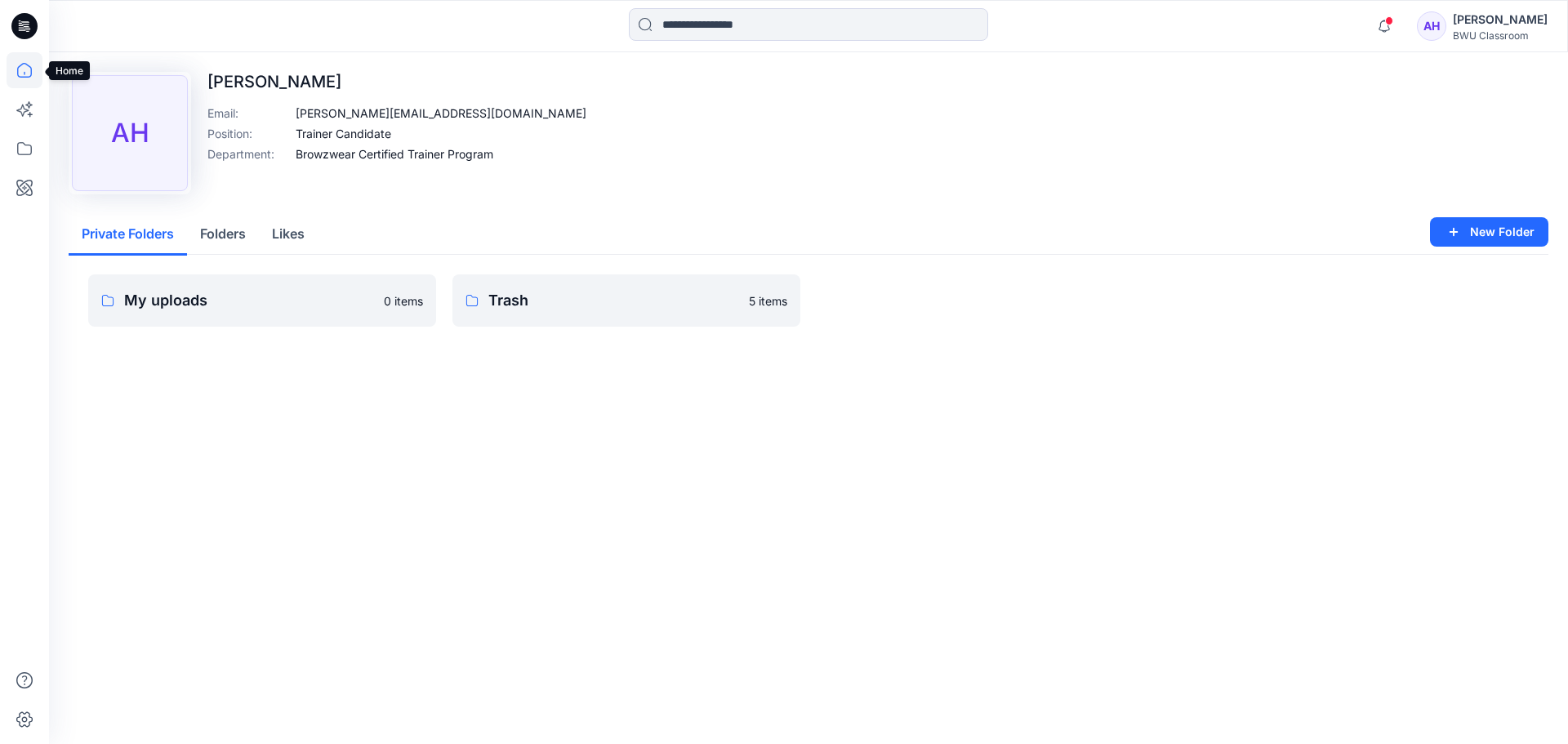
click at [22, 69] on icon at bounding box center [25, 70] width 36 height 36
